Goal: Find specific page/section: Find specific page/section

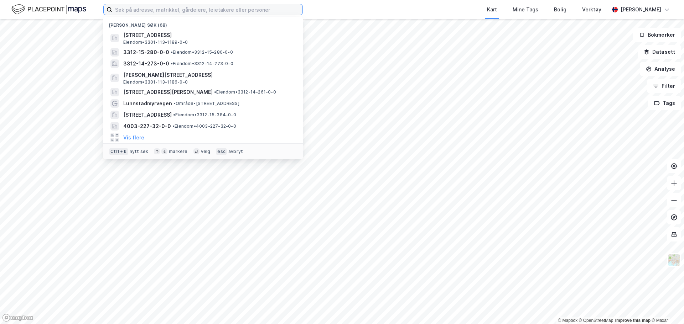
click at [168, 13] on input at bounding box center [207, 9] width 190 height 11
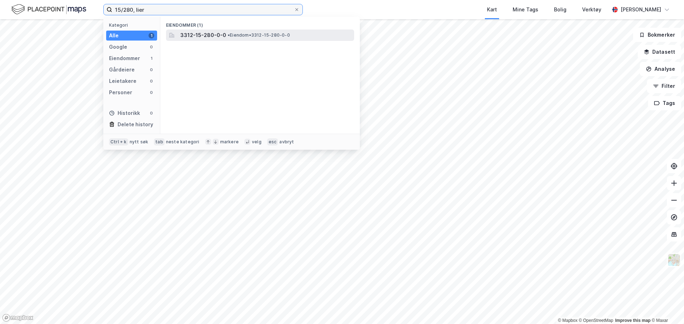
type input "15/280, lier"
